Goal: Find contact information: Find contact information

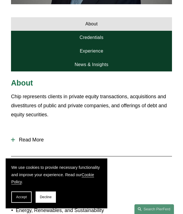
scroll to position [283, 0]
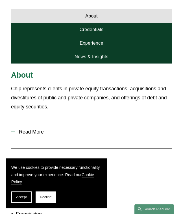
click at [14, 133] on div at bounding box center [13, 132] width 4 height 4
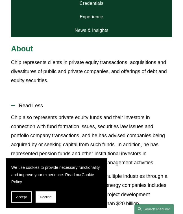
scroll to position [303, 0]
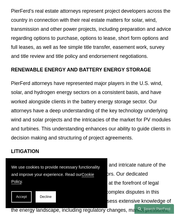
scroll to position [1053, 0]
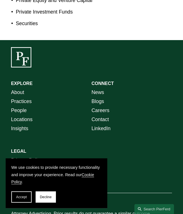
scroll to position [578, 0]
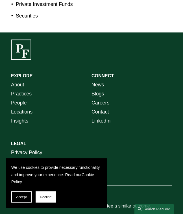
click at [46, 199] on span "Decline" at bounding box center [46, 197] width 12 height 4
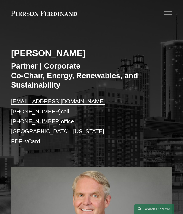
scroll to position [0, 0]
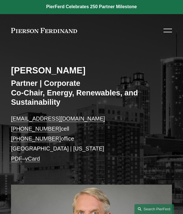
click at [167, 30] on div at bounding box center [167, 31] width 8 height 10
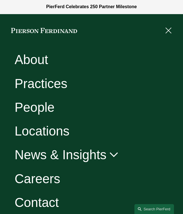
scroll to position [1, 0]
click at [31, 197] on link "Contact" at bounding box center [37, 202] width 44 height 13
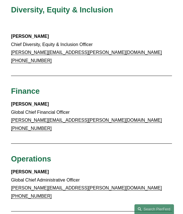
scroll to position [491, 0]
